Goal: Transaction & Acquisition: Purchase product/service

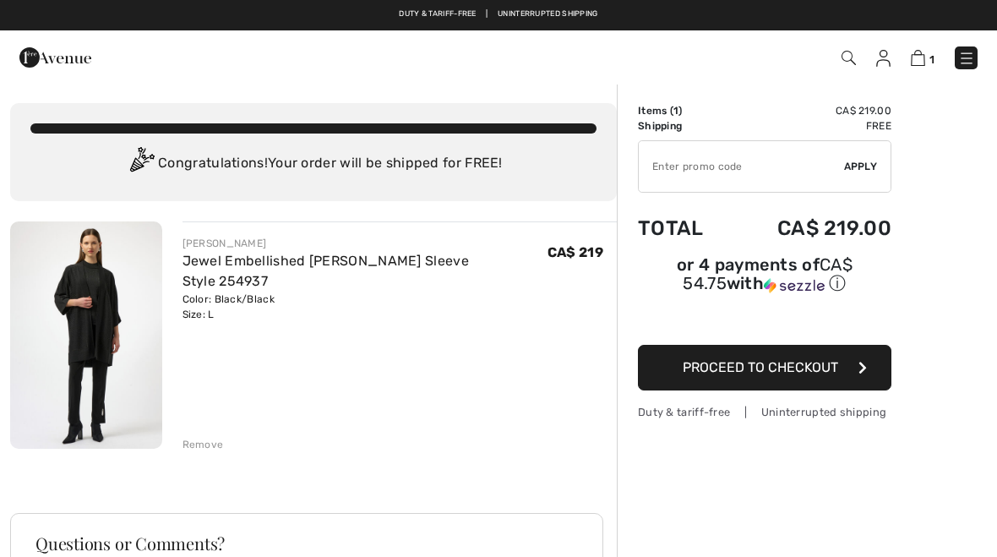
click at [797, 374] on span "Proceed to Checkout" at bounding box center [760, 367] width 155 height 16
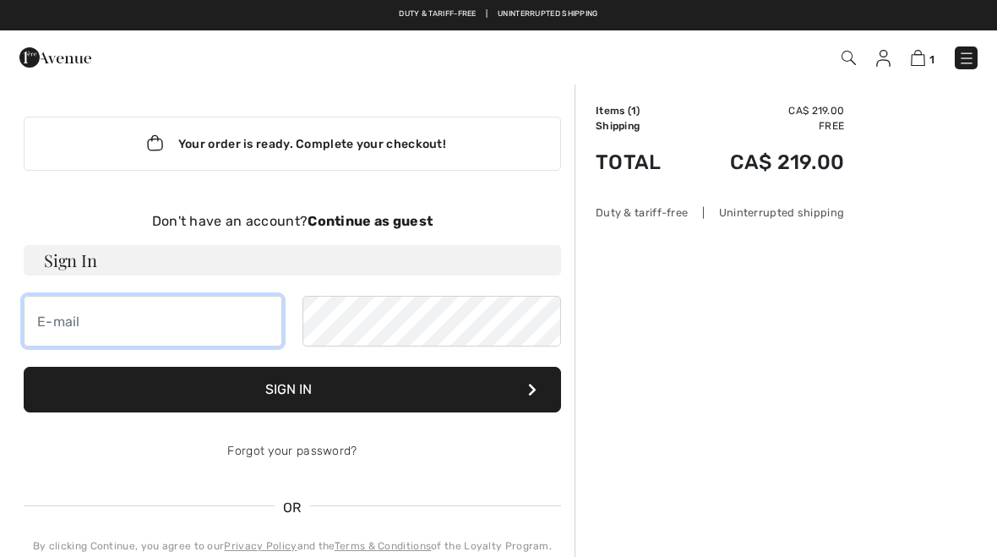
click at [100, 312] on input "email" at bounding box center [153, 321] width 259 height 51
type input "[PERSON_NAME][EMAIL_ADDRESS][DOMAIN_NAME]"
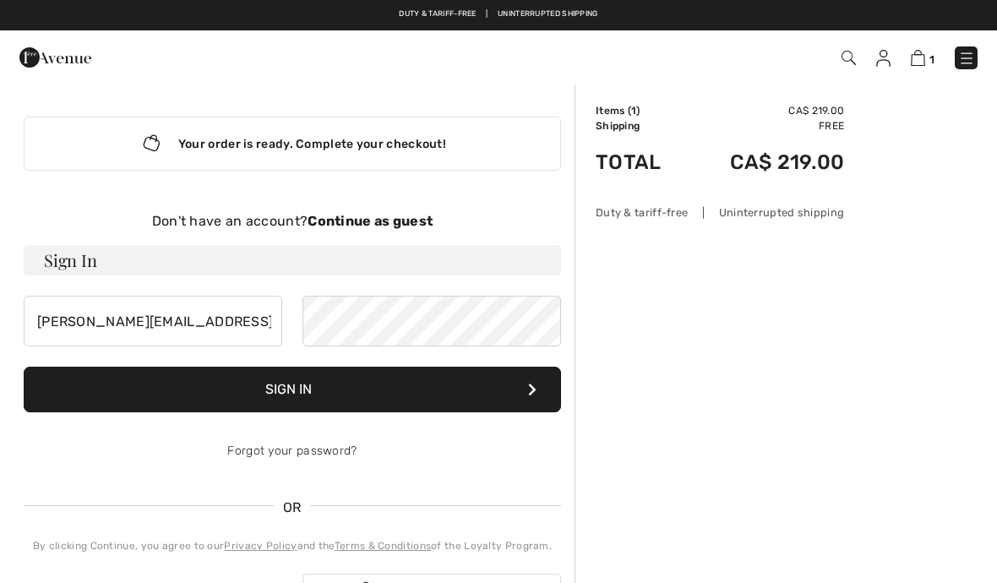
click at [451, 389] on button "Sign In" at bounding box center [292, 390] width 537 height 46
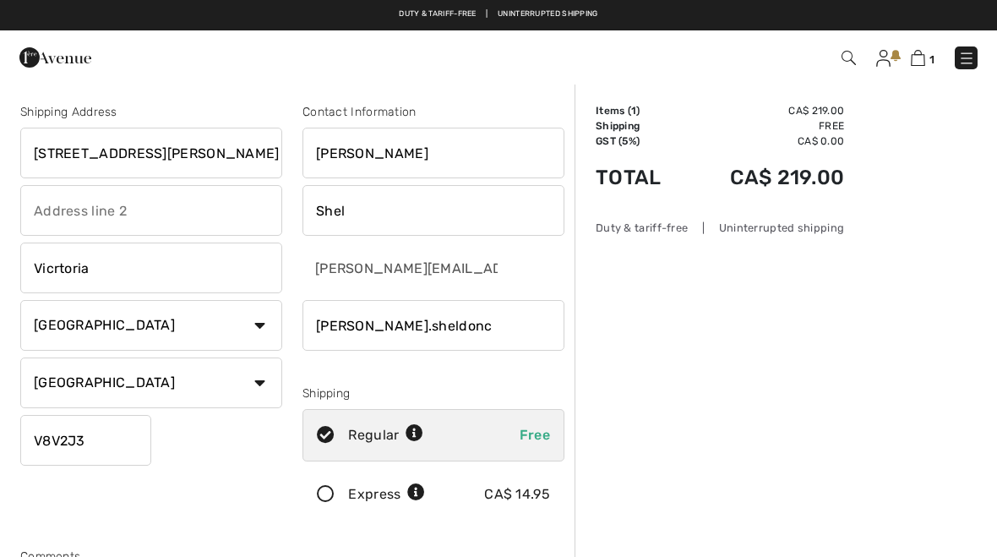
click at [178, 155] on input "423 Powell St." at bounding box center [151, 153] width 262 height 51
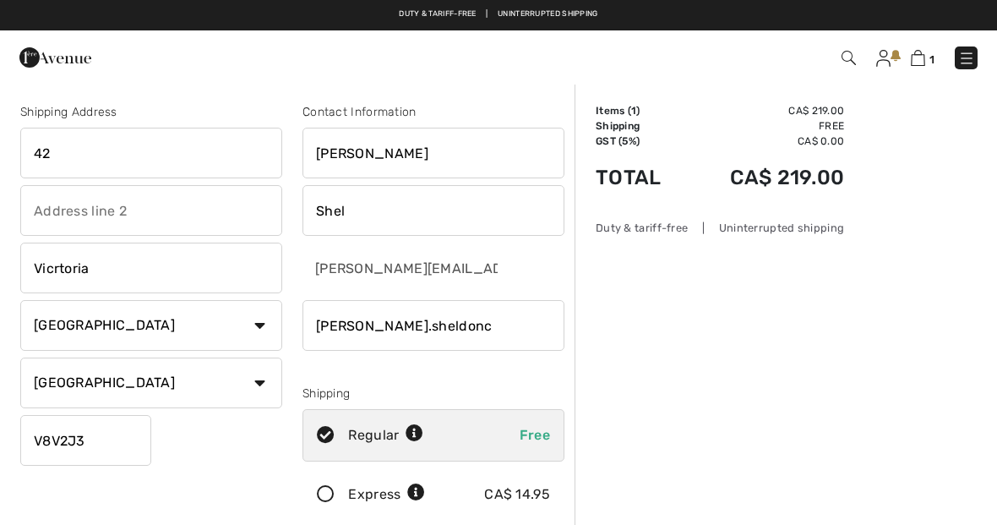
type input "4"
type input "1-106 Aldersmith Place"
click at [92, 202] on input "text" at bounding box center [151, 210] width 262 height 51
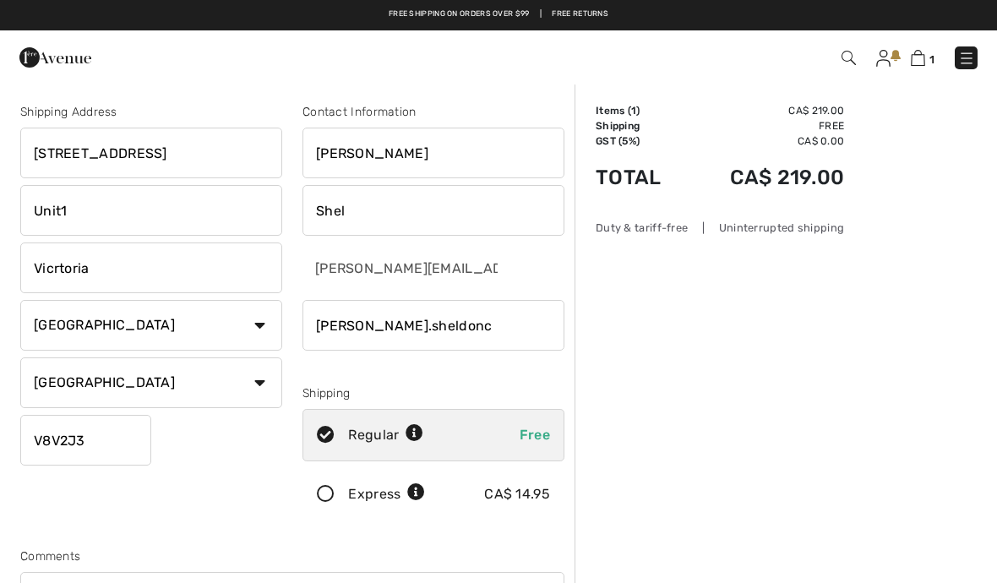
type input "Unit1"
click at [123, 436] on input "V8V2J3" at bounding box center [85, 440] width 131 height 51
click at [139, 270] on input "Vicrtoria" at bounding box center [151, 268] width 262 height 51
type input "View Royal"
click at [112, 442] on input "V8V2J3" at bounding box center [85, 440] width 131 height 51
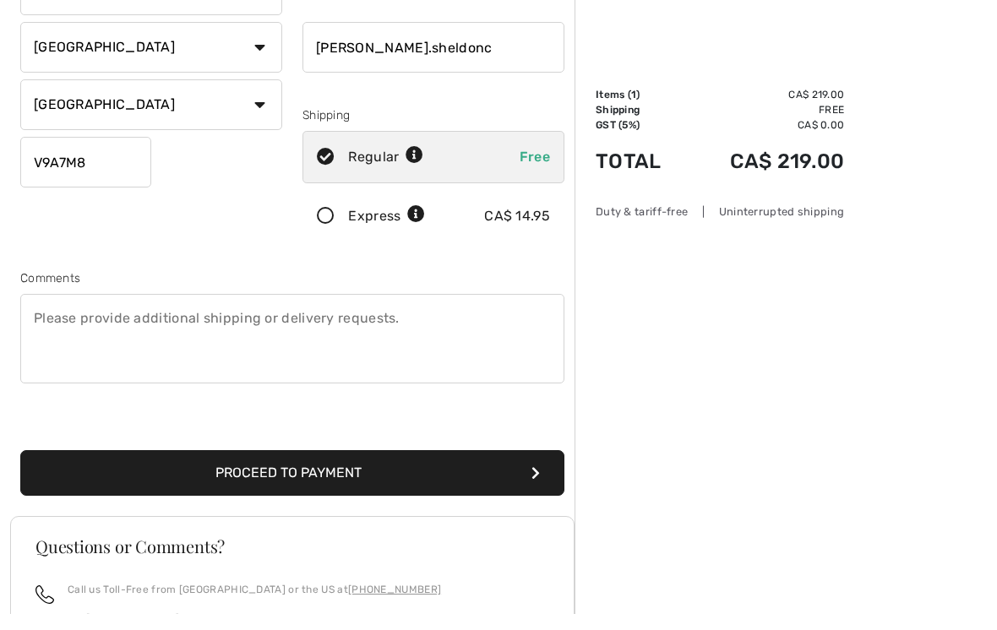
scroll to position [262, 0]
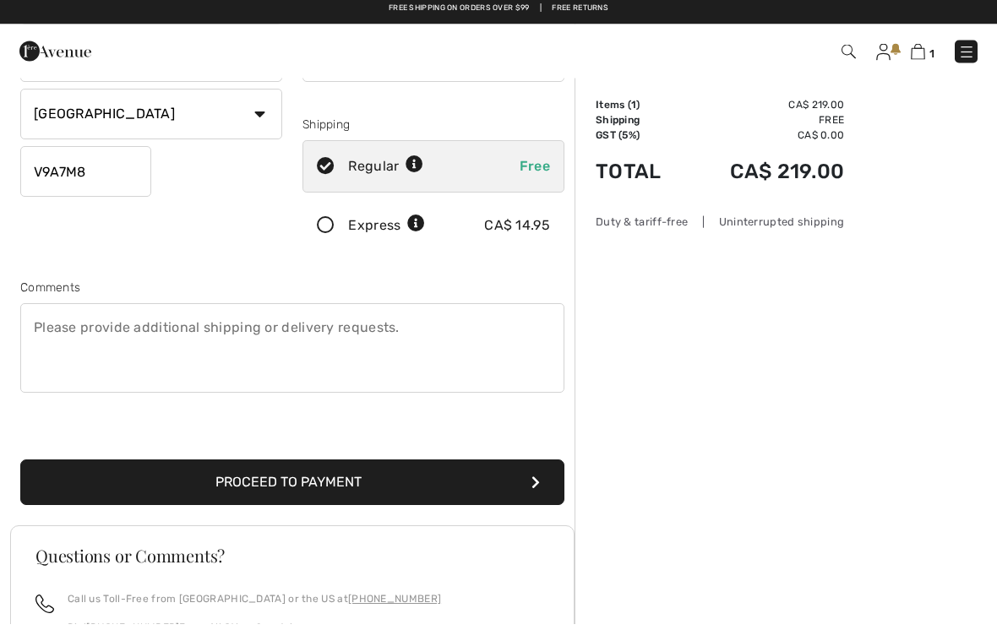
type input "V9A7M8"
click at [545, 483] on button "Proceed to Payment" at bounding box center [292, 489] width 544 height 46
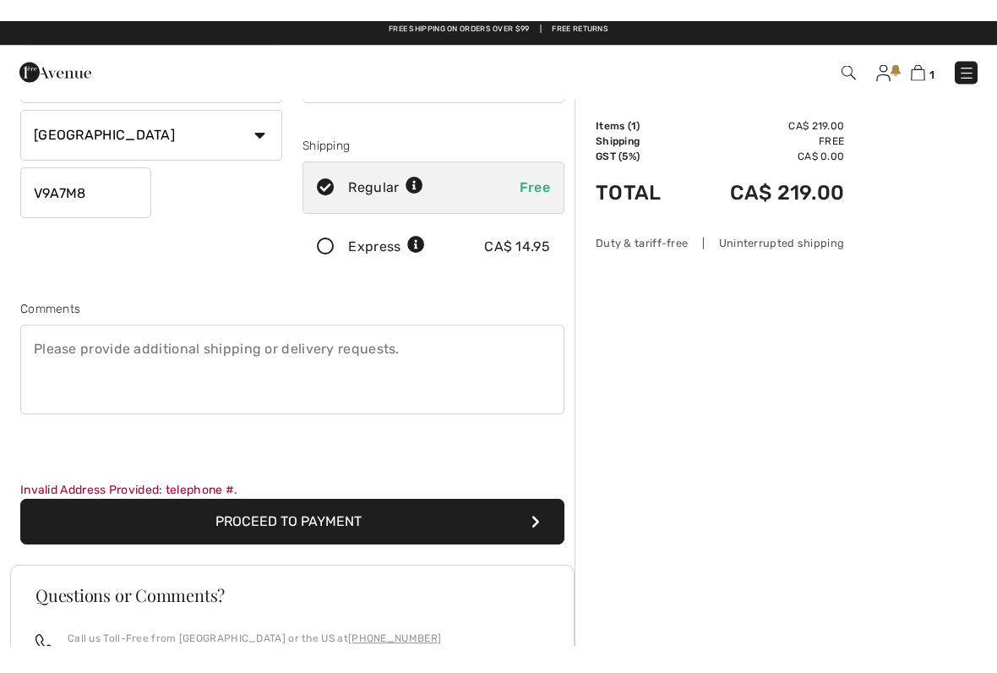
scroll to position [269, 0]
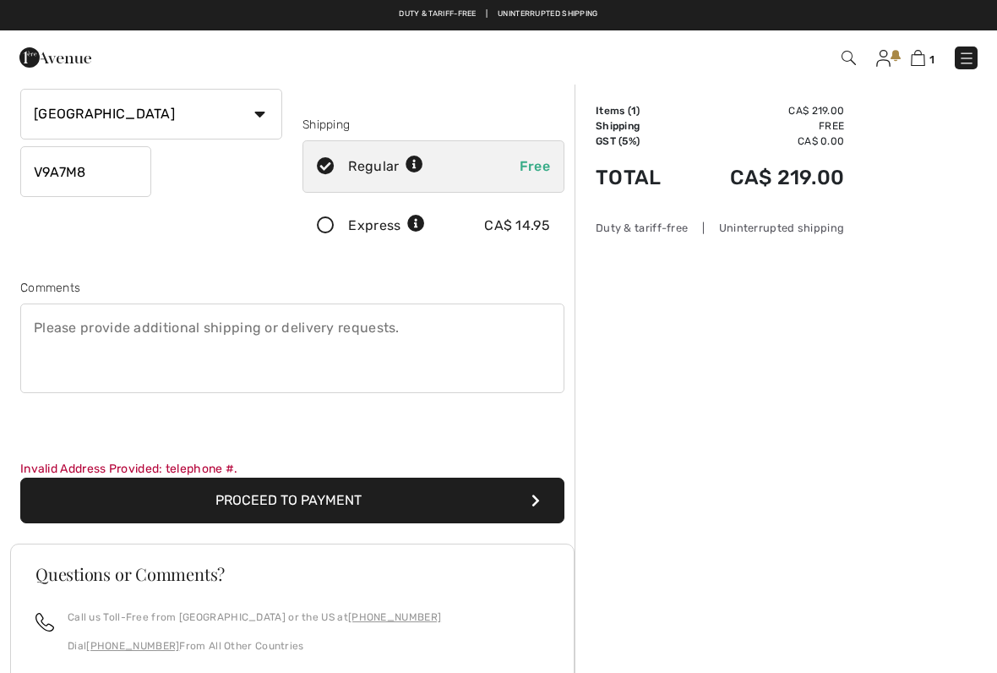
click at [746, 423] on div "Order Summary Details Items ( 1 ) CA$ 219.00 Promo code CA$ 0.00 Shipping Free …" at bounding box center [786, 372] width 423 height 1116
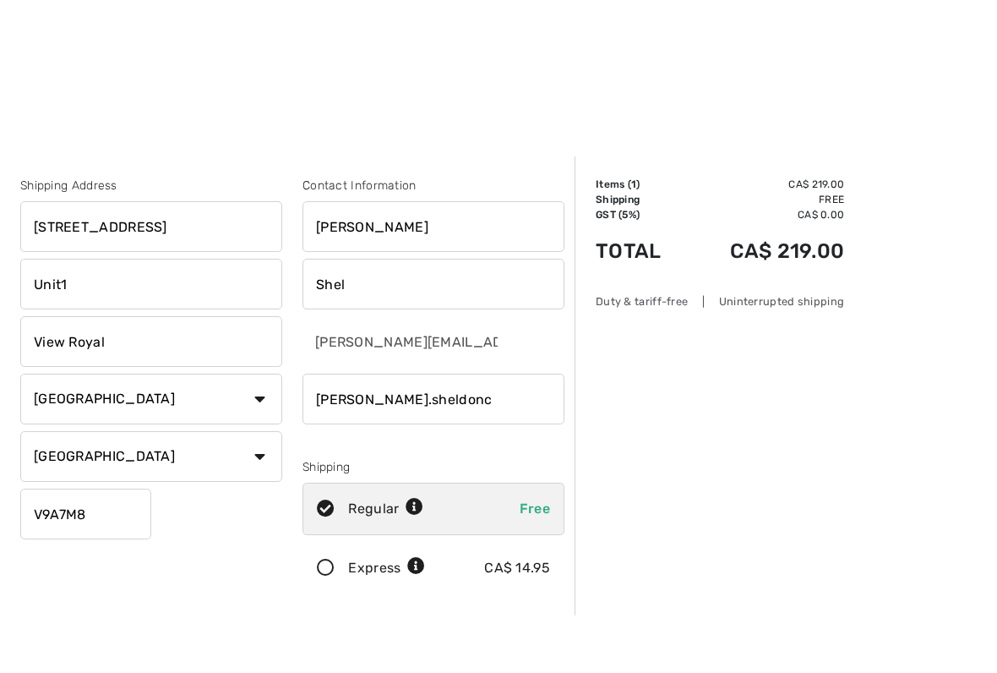
scroll to position [1, 0]
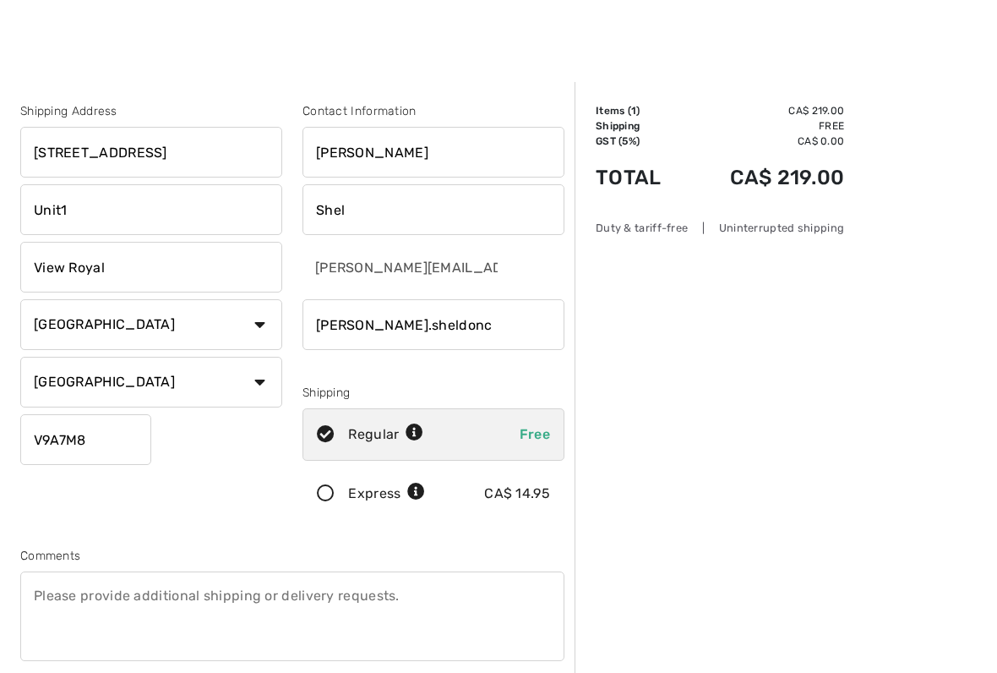
click at [44, 144] on input "1-106 Aldersmith Place" at bounding box center [151, 152] width 262 height 51
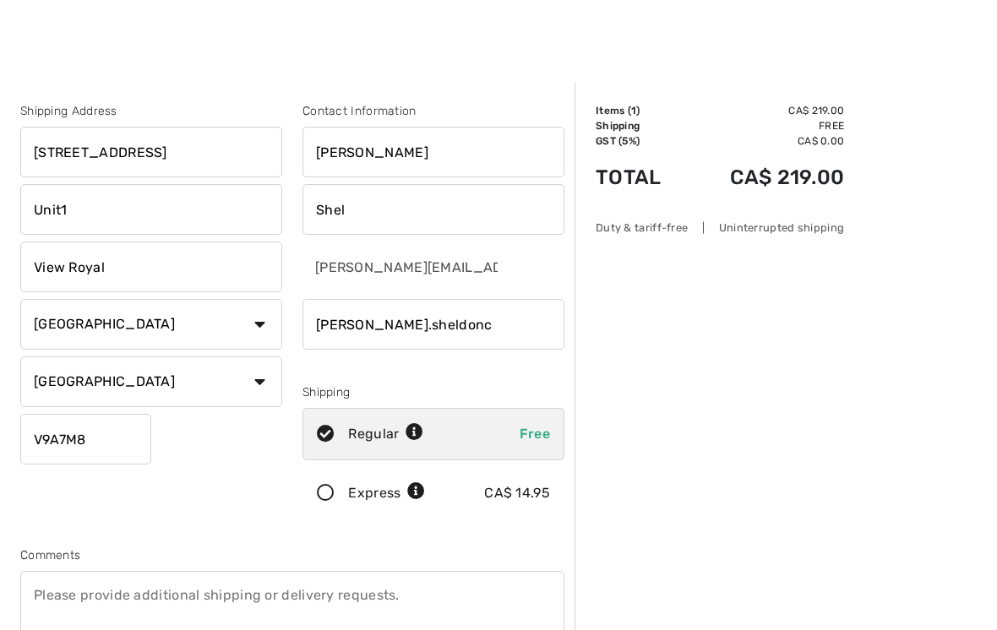
type input "106 Aldersmith Place"
click at [432, 157] on input "Sheila" at bounding box center [434, 152] width 262 height 51
click at [450, 115] on div "Contact Information" at bounding box center [434, 111] width 262 height 18
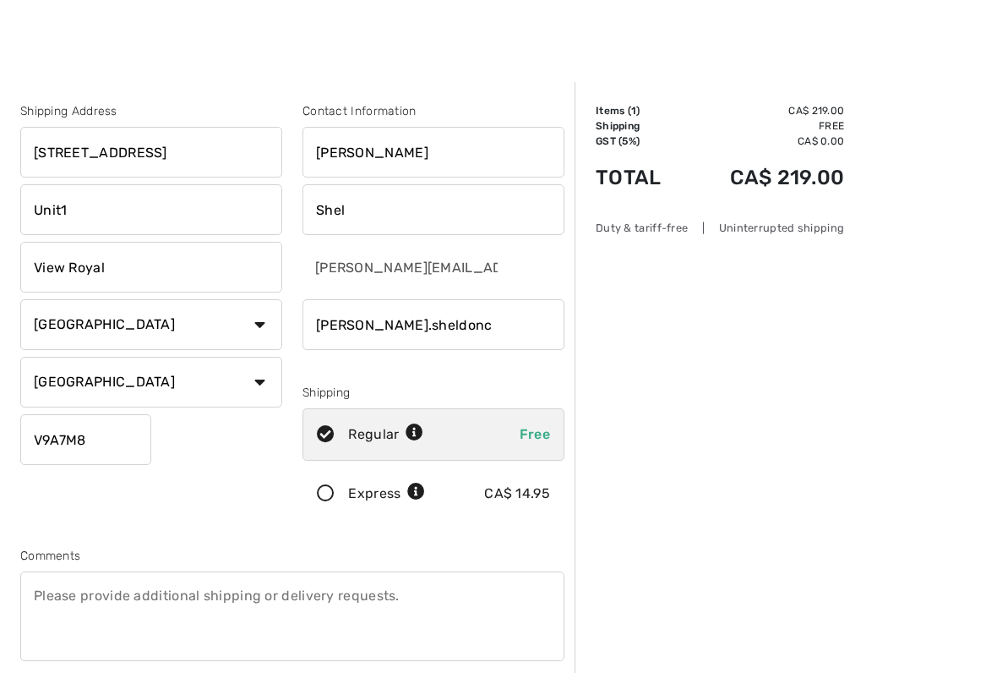
click at [385, 227] on input "Shel" at bounding box center [434, 209] width 262 height 51
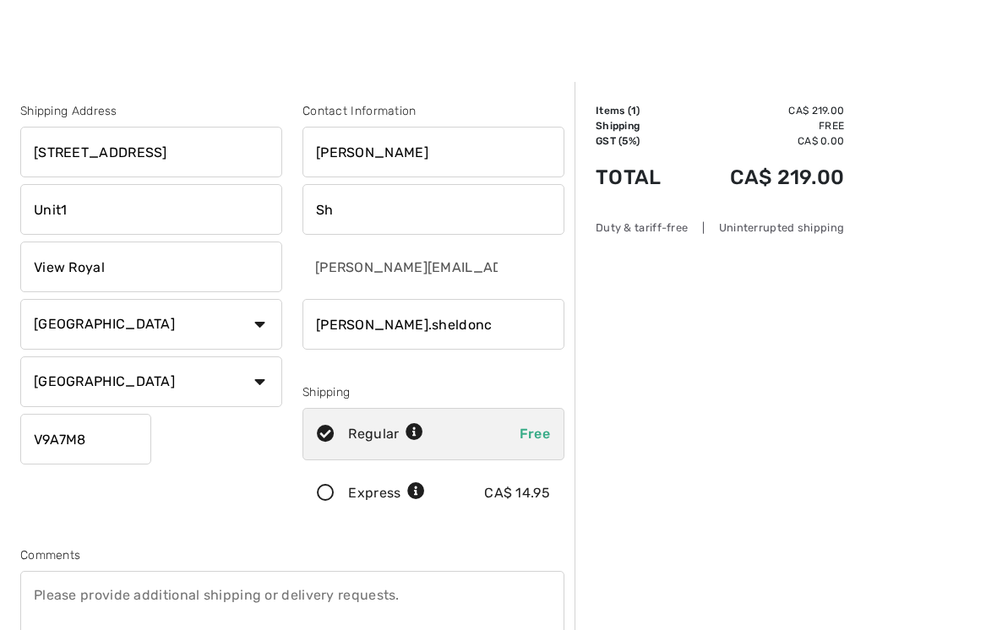
type input "S"
type input "Sheldon"
click at [464, 316] on input "phone" at bounding box center [434, 324] width 262 height 51
type input "sheila.sheldonco"
type input "L"
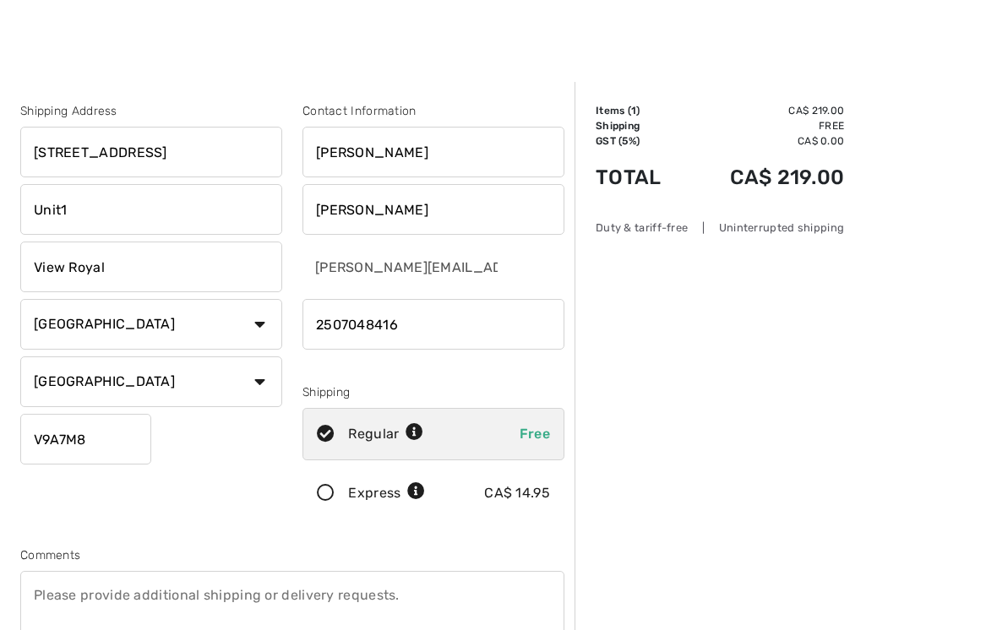
type input "2507048416"
click at [851, 469] on div "Order Summary Details Items ( 1 ) CA$ 219.00 Promo code CA$ 0.00 Shipping Free …" at bounding box center [786, 640] width 423 height 1116
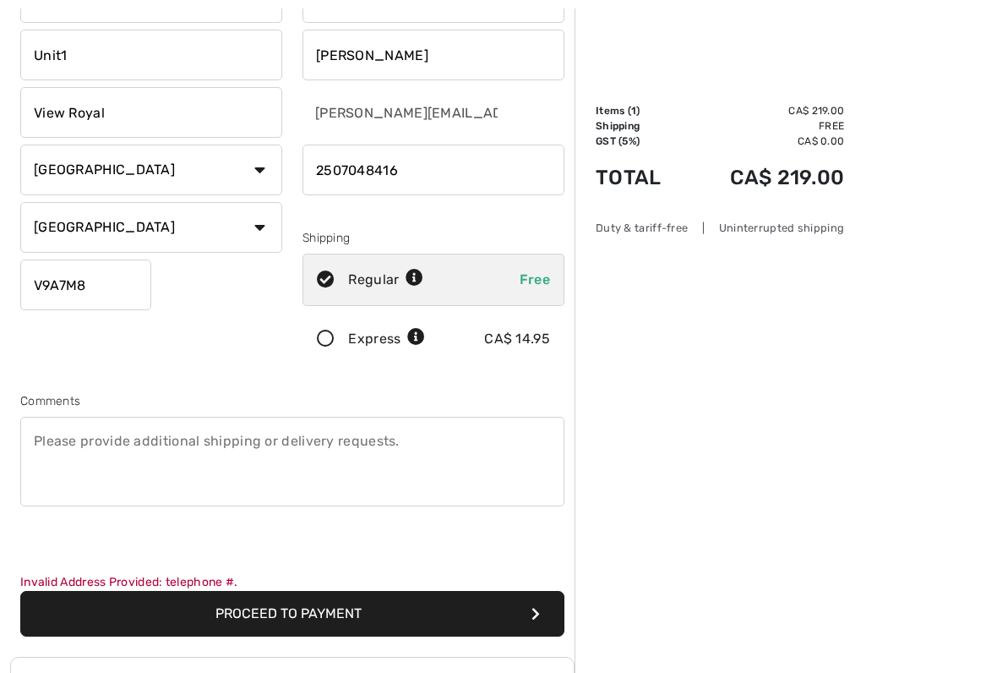
scroll to position [158, 0]
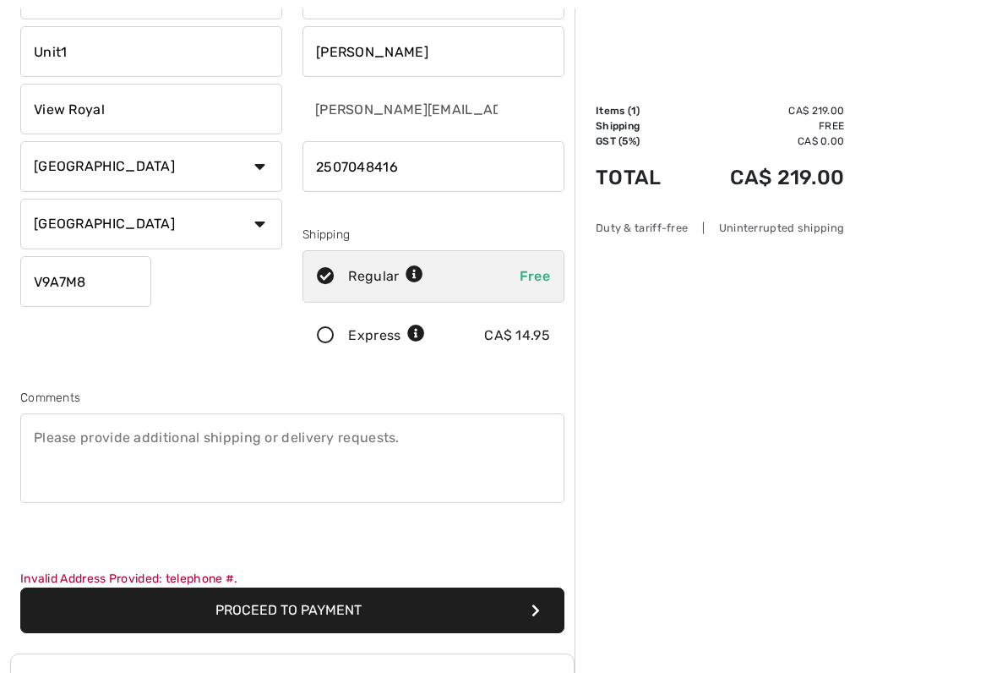
click at [313, 556] on button "Proceed to Payment" at bounding box center [292, 611] width 544 height 46
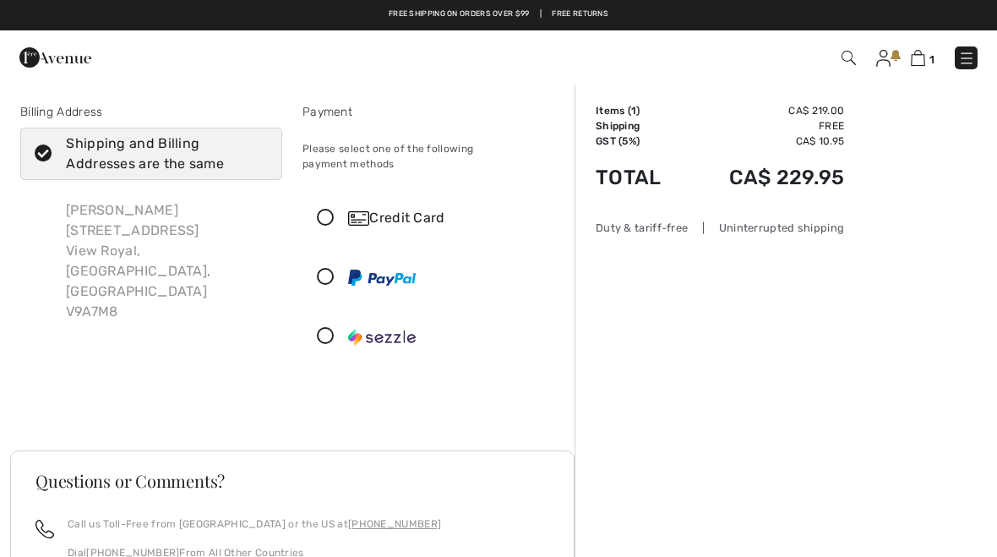
click at [338, 210] on icon at bounding box center [325, 219] width 45 height 18
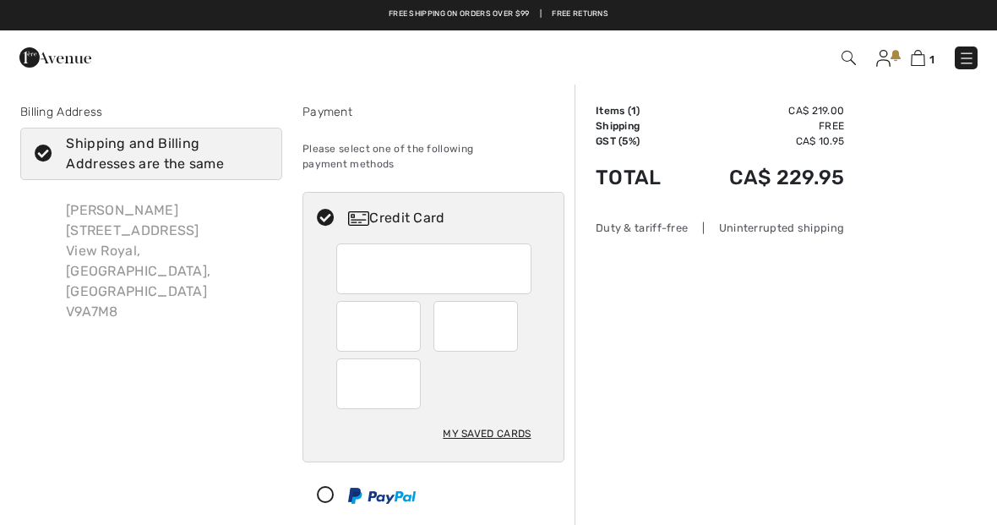
click at [412, 309] on div at bounding box center [378, 326] width 85 height 51
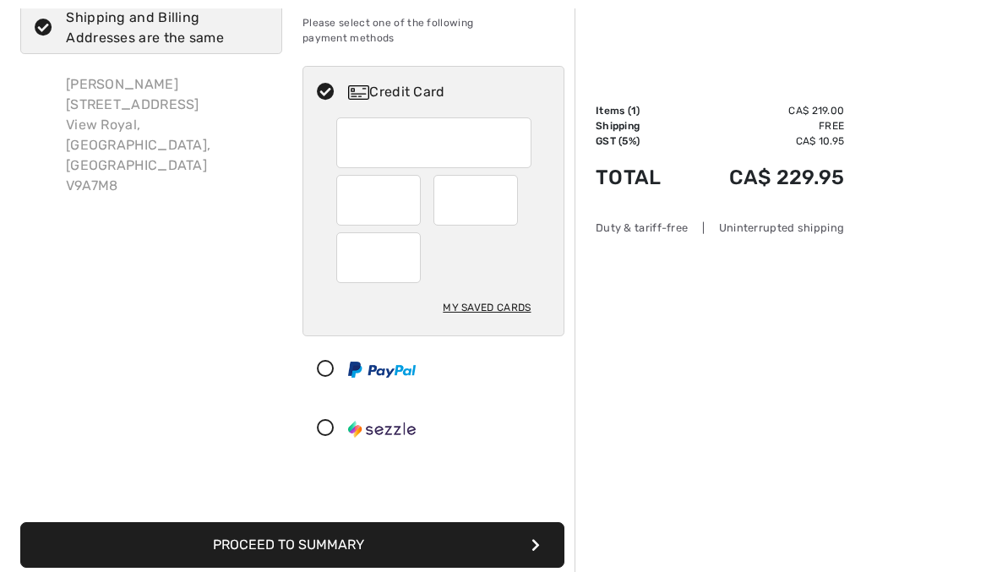
scroll to position [139, 0]
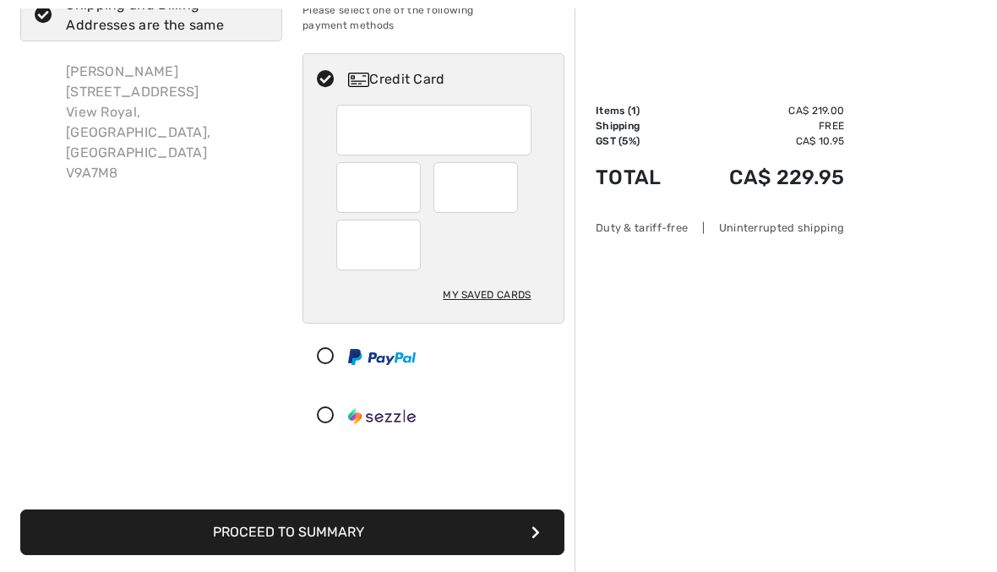
click at [440, 515] on button "Proceed to Summary" at bounding box center [292, 533] width 544 height 46
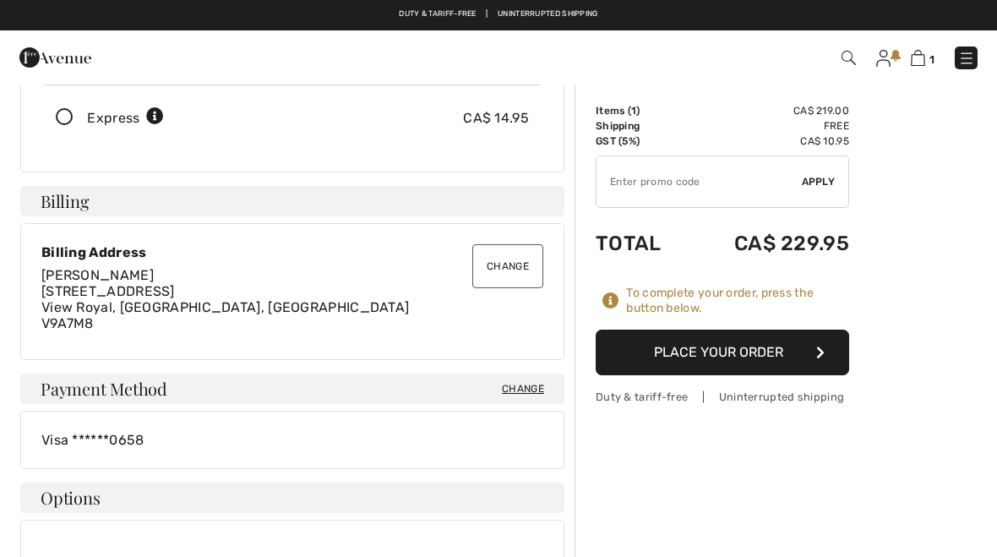
scroll to position [321, 0]
click at [776, 363] on button "Place Your Order" at bounding box center [723, 353] width 254 height 46
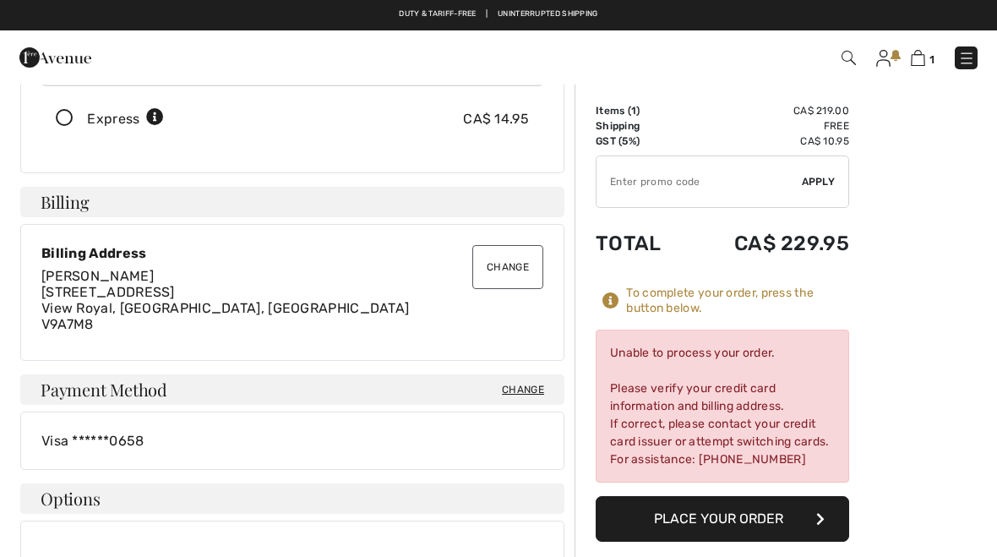
click at [526, 382] on span "Change" at bounding box center [523, 389] width 42 height 15
click at [548, 380] on div "Payment Method Change" at bounding box center [292, 389] width 544 height 30
click at [523, 393] on span "Change" at bounding box center [523, 389] width 42 height 15
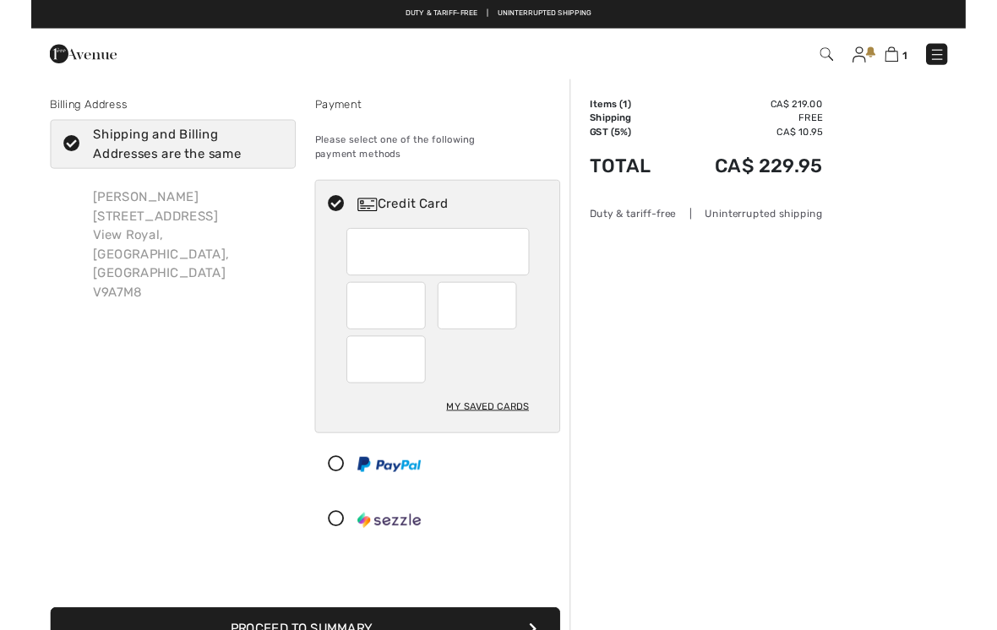
scroll to position [31, 0]
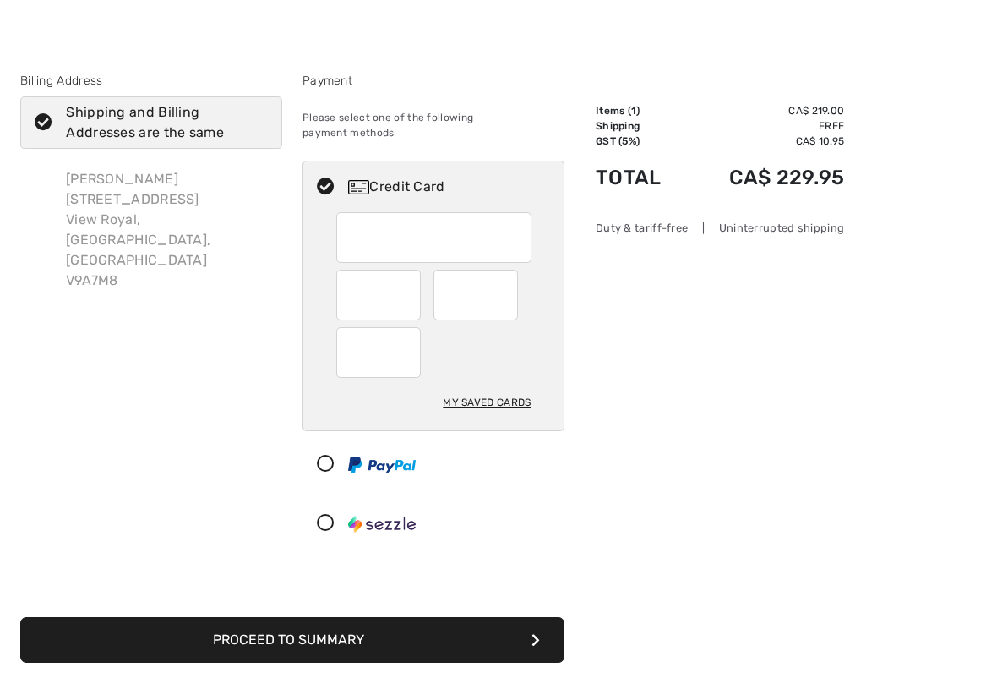
click at [369, 215] on div at bounding box center [433, 237] width 195 height 51
click at [517, 281] on div at bounding box center [476, 295] width 85 height 51
radio input "true"
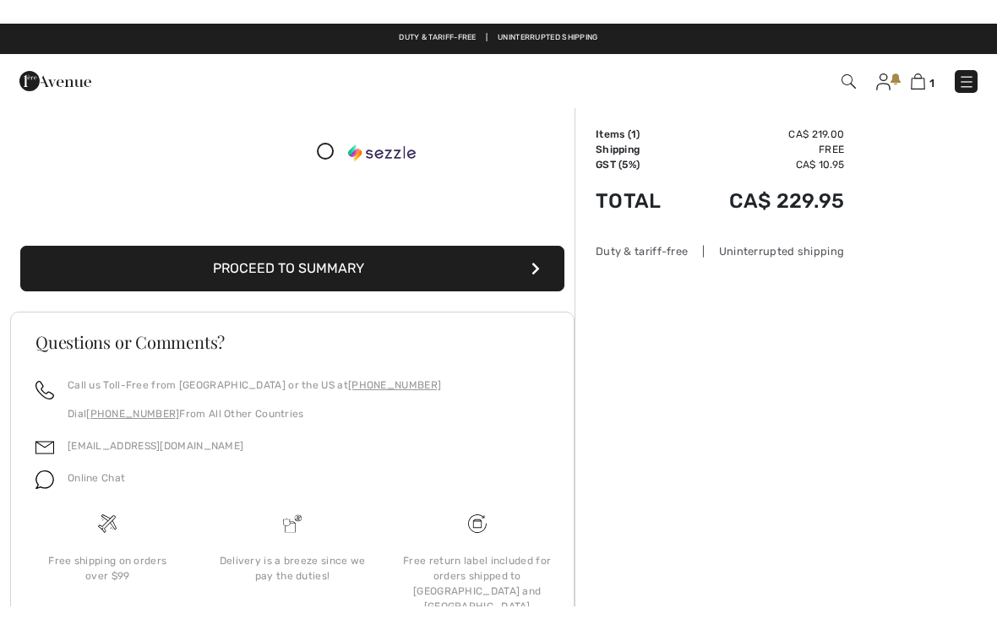
scroll to position [422, 0]
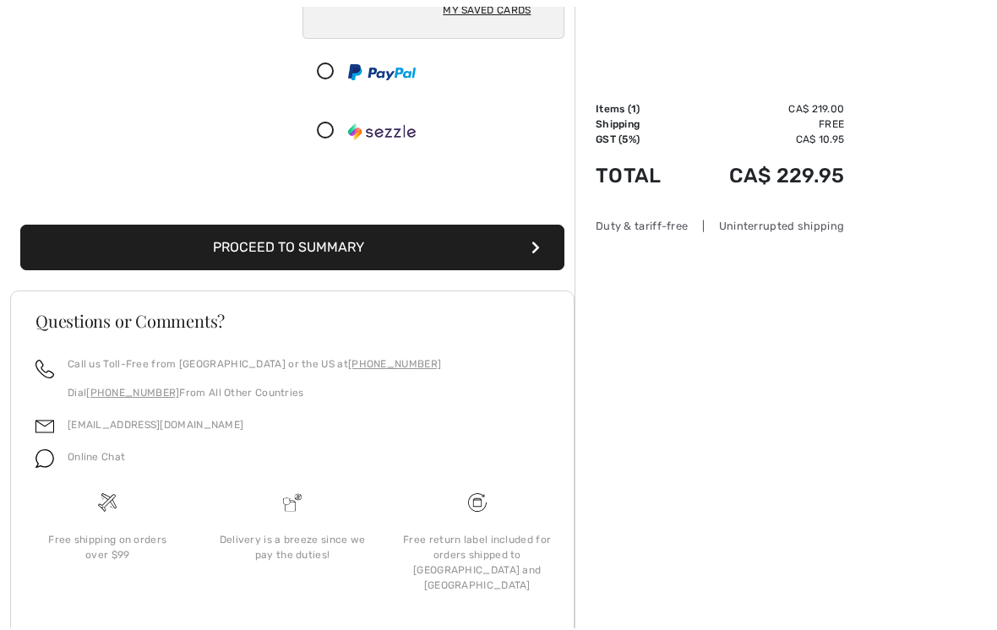
click at [346, 232] on button "Proceed to Summary" at bounding box center [292, 249] width 544 height 46
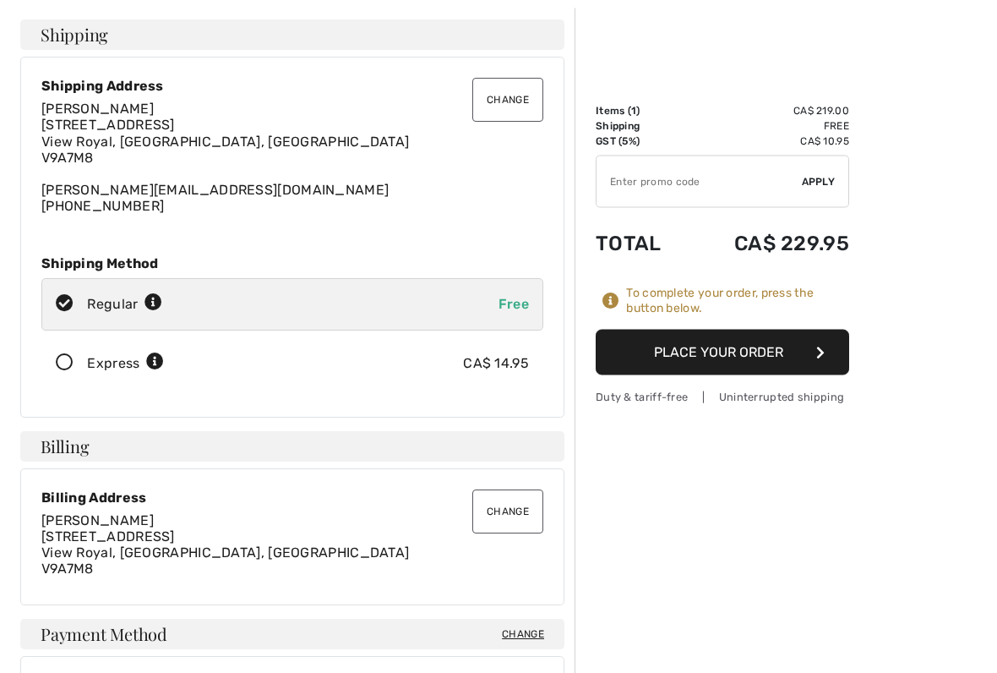
click at [796, 354] on button "Place Your Order" at bounding box center [723, 353] width 254 height 46
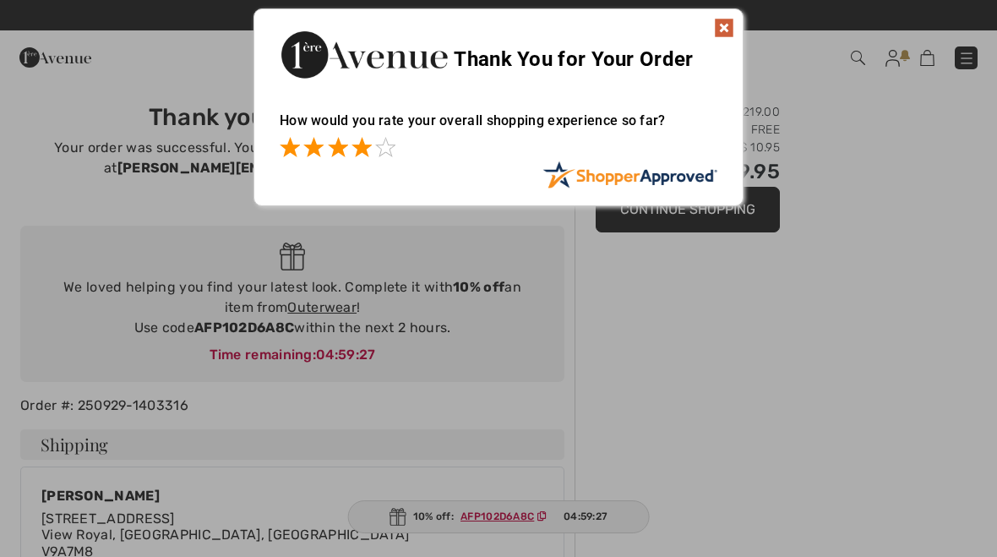
click at [357, 137] on span at bounding box center [362, 147] width 20 height 20
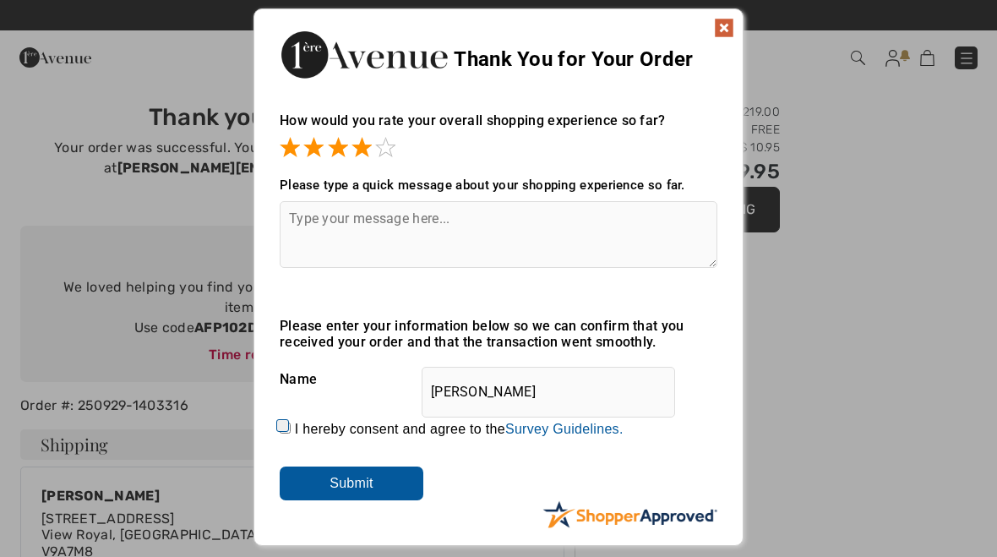
click at [732, 25] on img at bounding box center [724, 28] width 20 height 20
